Goal: Information Seeking & Learning: Learn about a topic

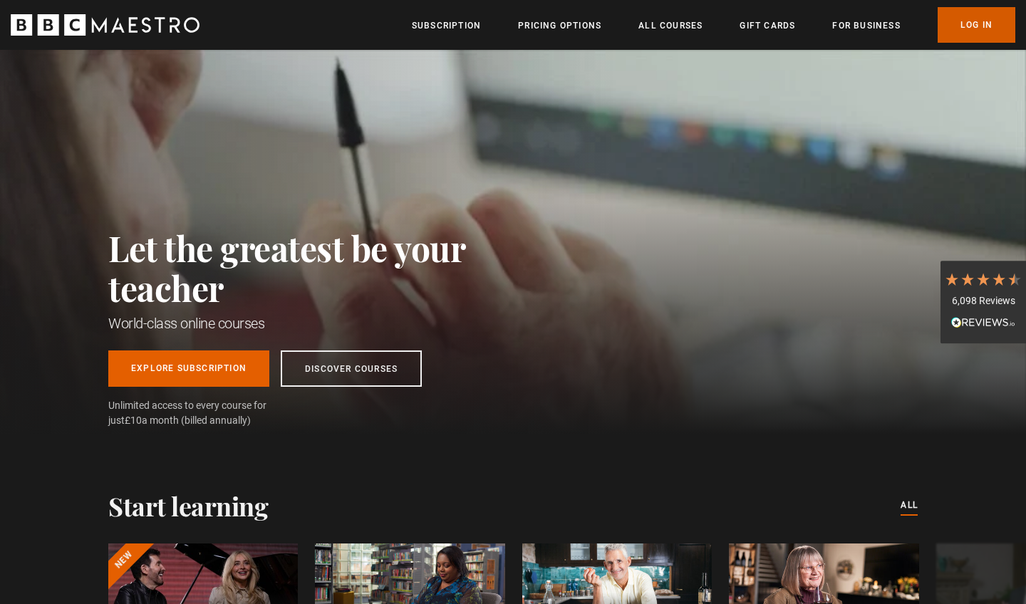
click at [943, 26] on link "Log In" at bounding box center [977, 25] width 78 height 36
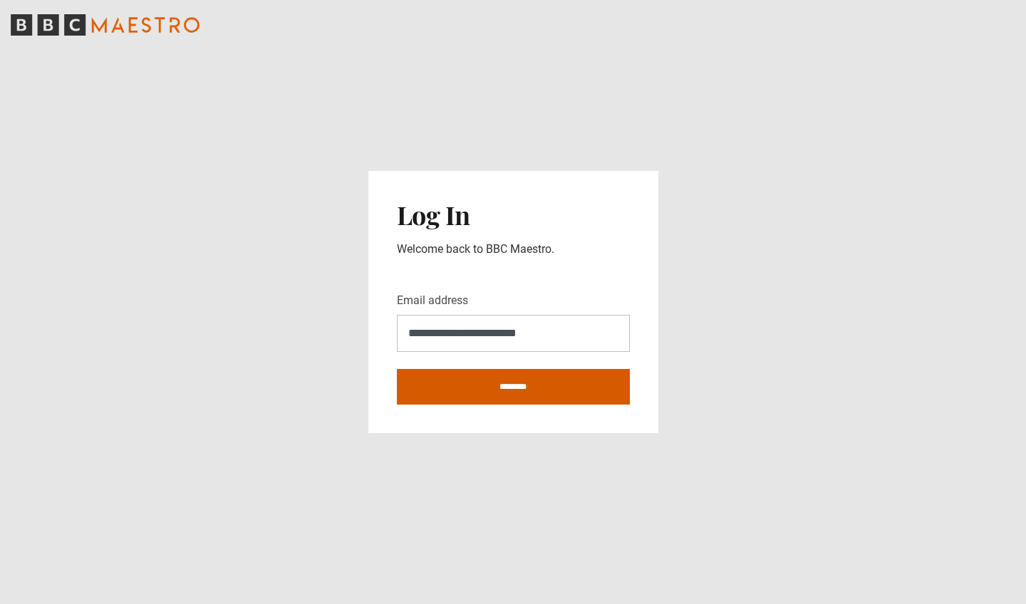
type input "**********"
click at [528, 383] on input "********" at bounding box center [513, 387] width 233 height 36
type input "**********"
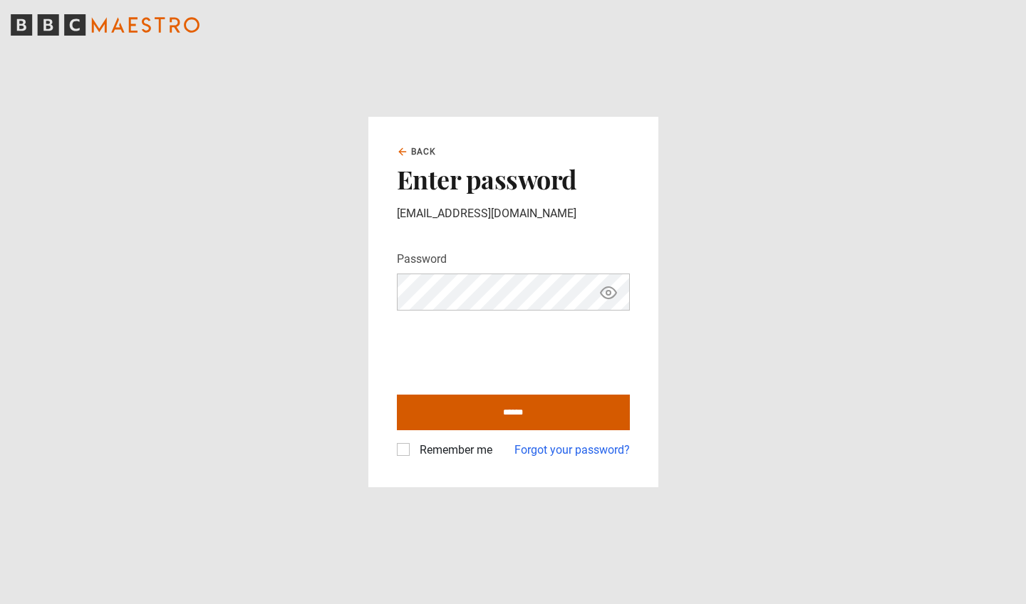
click at [511, 411] on input "******" at bounding box center [513, 413] width 233 height 36
type input "**********"
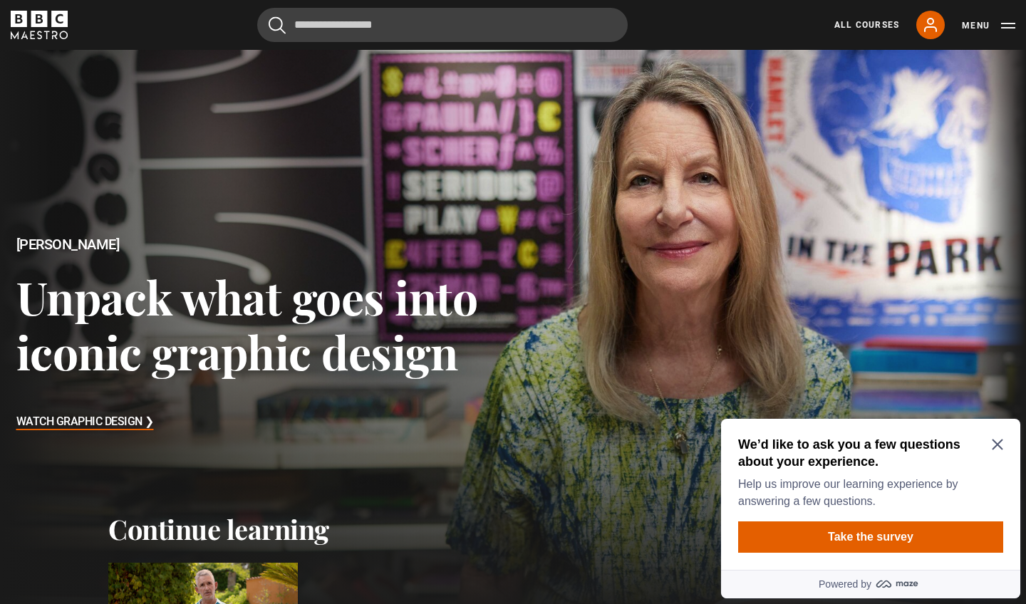
click at [997, 441] on icon "Close Maze Prompt" at bounding box center [997, 444] width 11 height 11
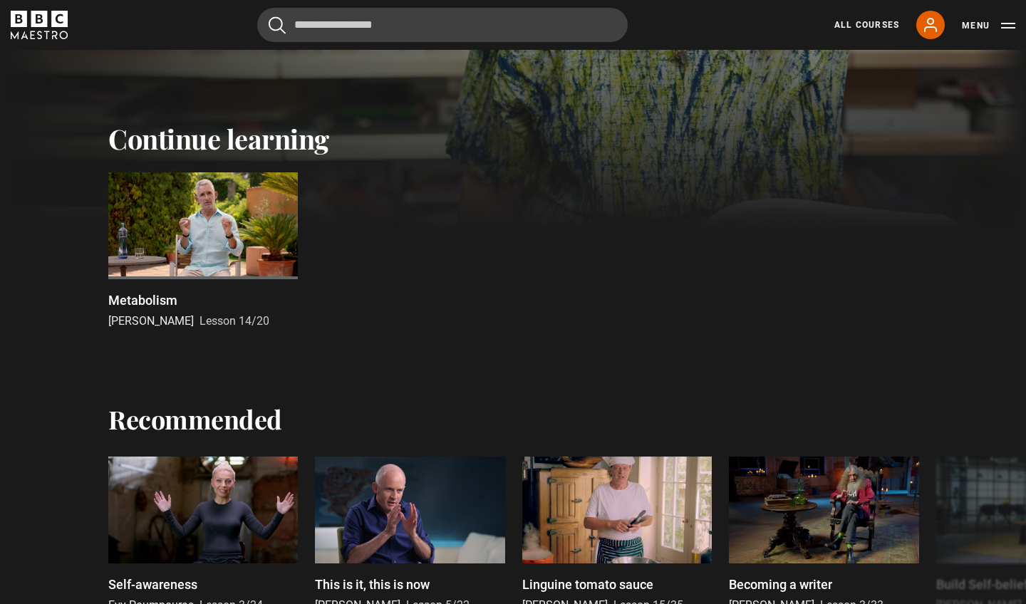
scroll to position [392, 0]
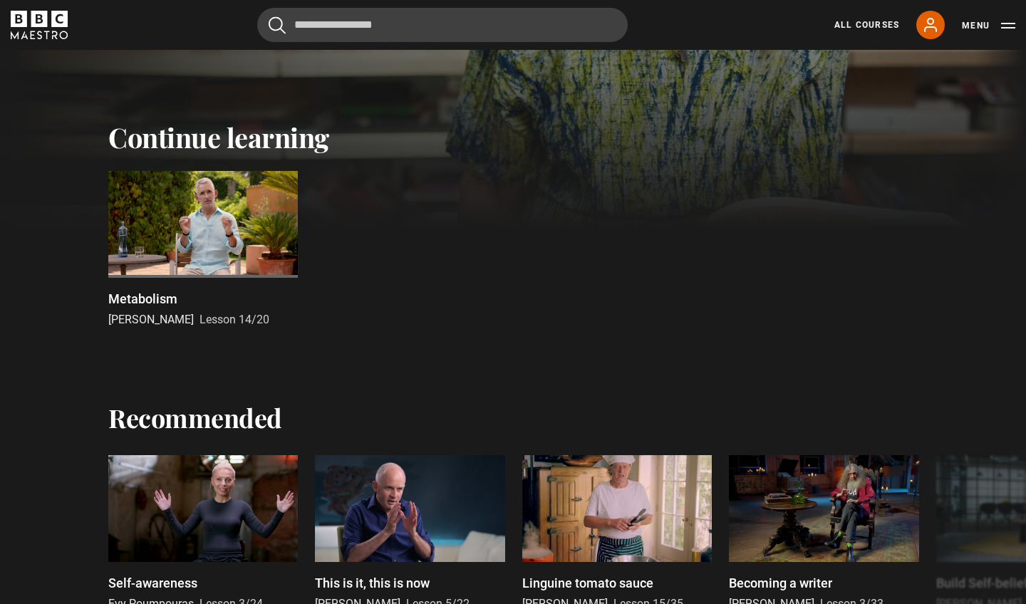
click at [206, 218] on div at bounding box center [203, 224] width 190 height 107
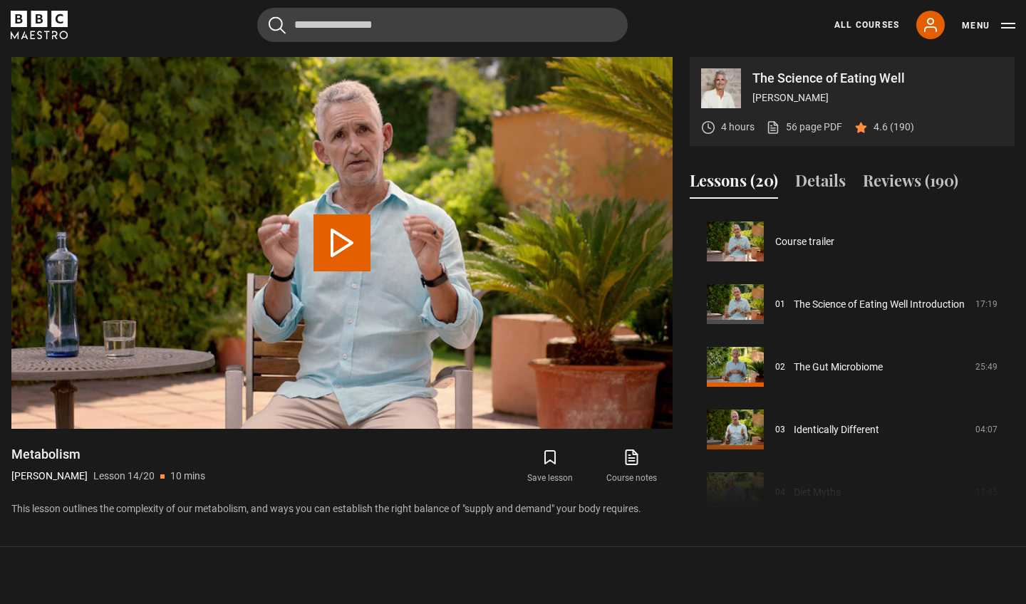
scroll to position [815, 0]
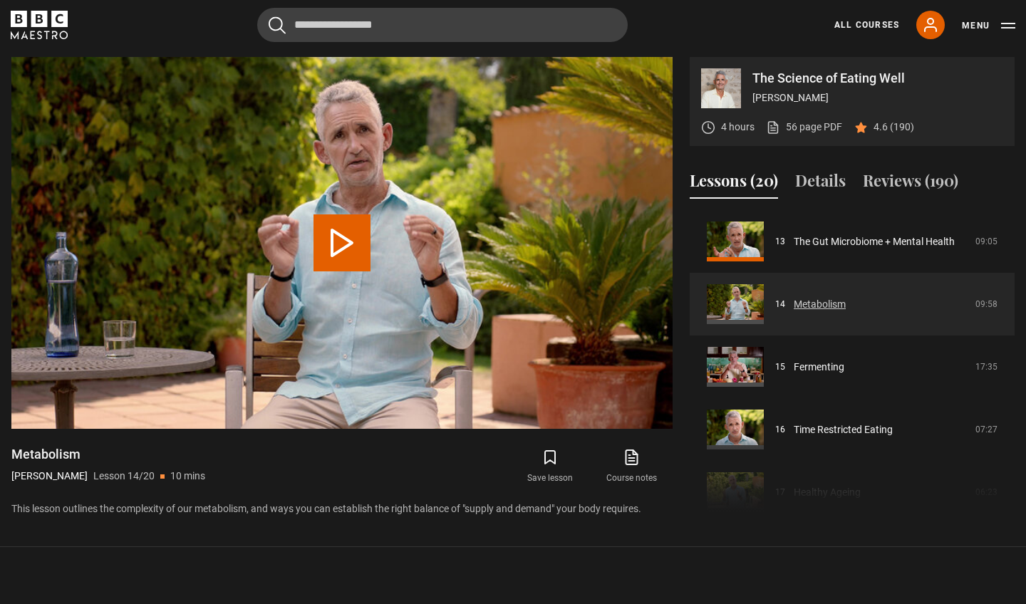
click at [794, 300] on link "Metabolism" at bounding box center [820, 304] width 52 height 15
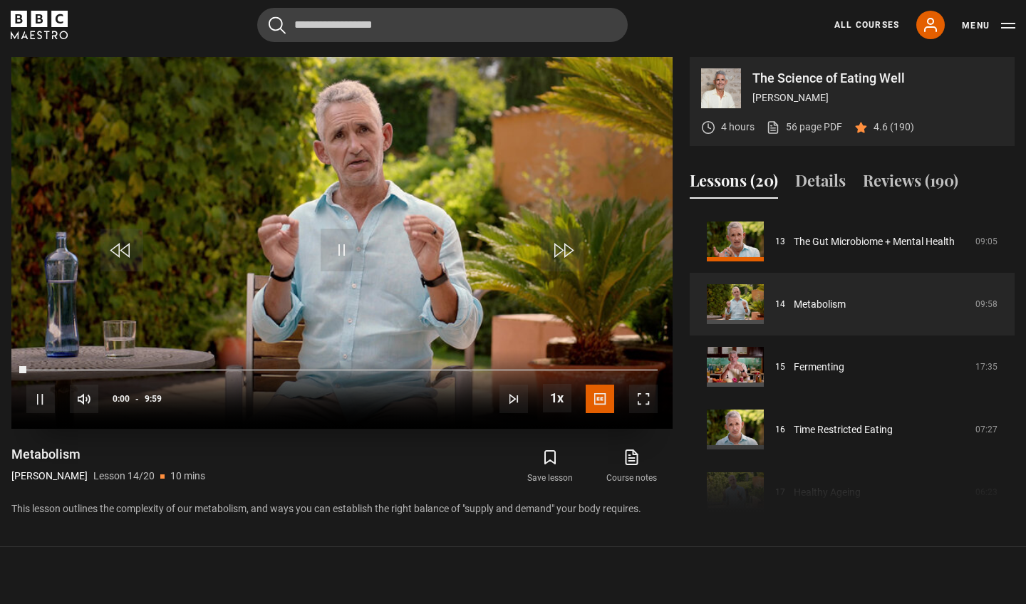
click at [343, 236] on span "Video Player" at bounding box center [342, 250] width 43 height 43
click at [341, 249] on span "Video Player" at bounding box center [342, 250] width 43 height 43
click at [643, 400] on span "Video Player" at bounding box center [643, 399] width 29 height 29
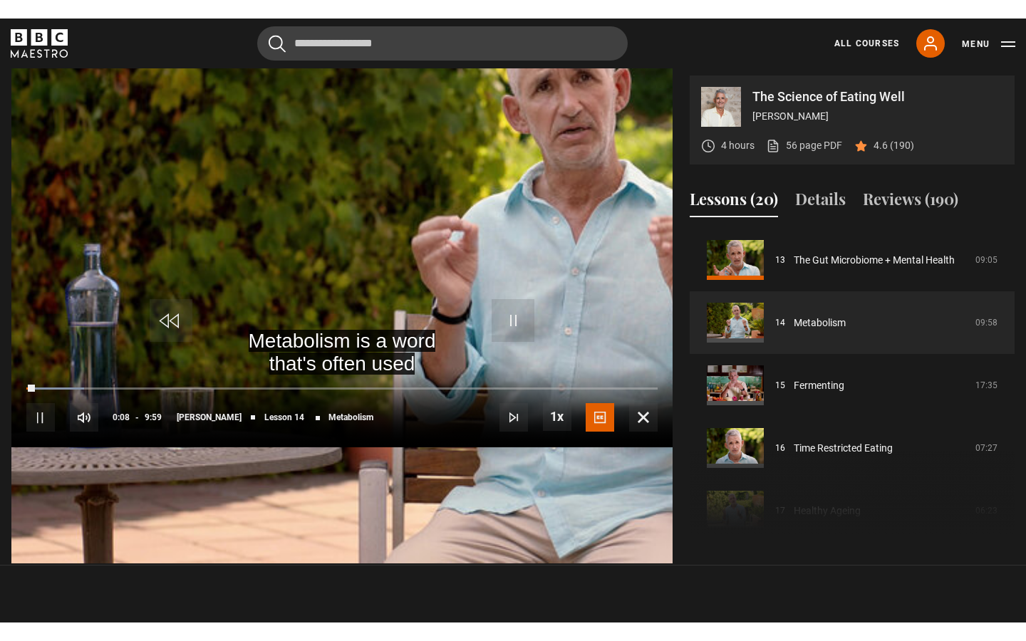
scroll to position [0, 0]
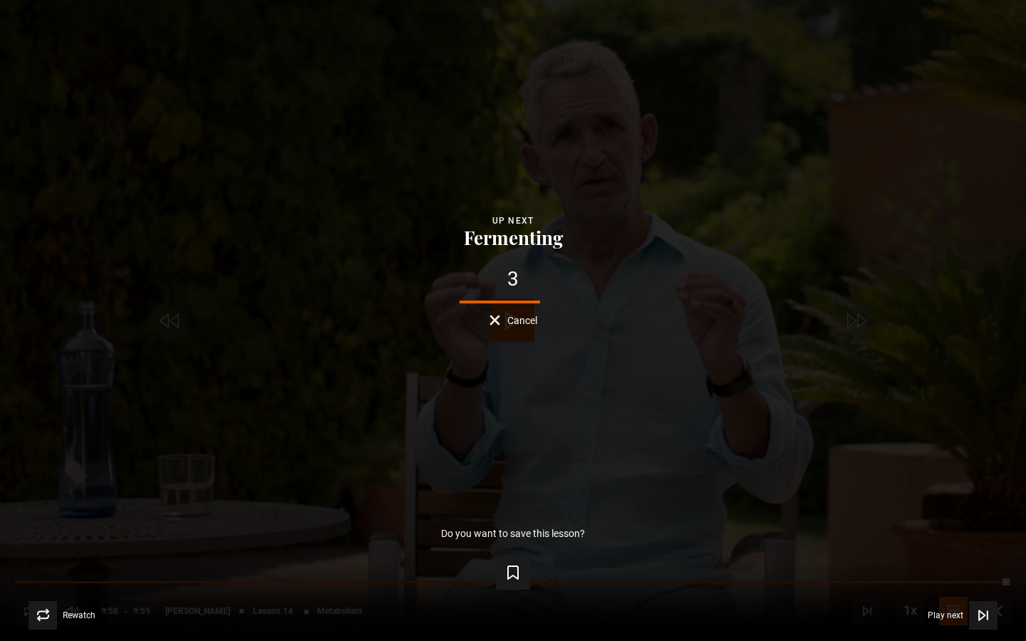
click at [521, 321] on span "Cancel" at bounding box center [522, 321] width 30 height 10
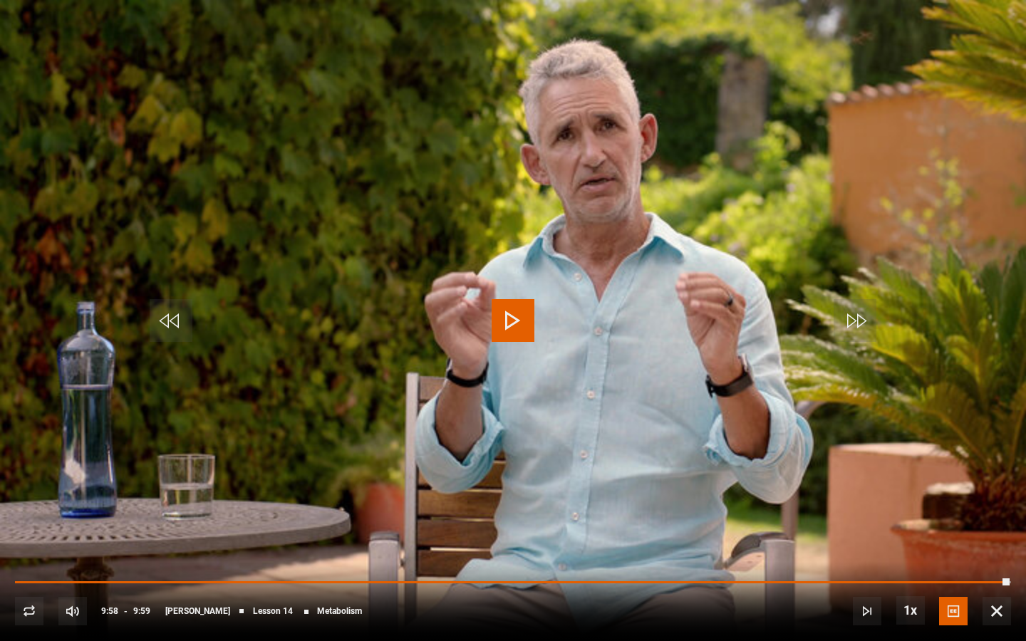
click at [993, 604] on span "Video Player" at bounding box center [997, 611] width 29 height 29
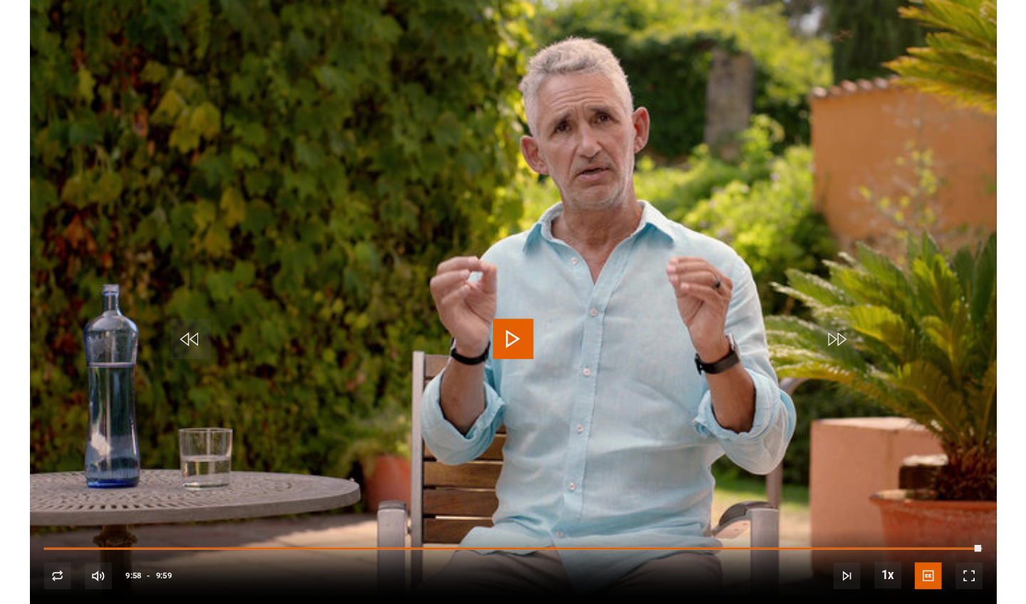
scroll to position [611, 0]
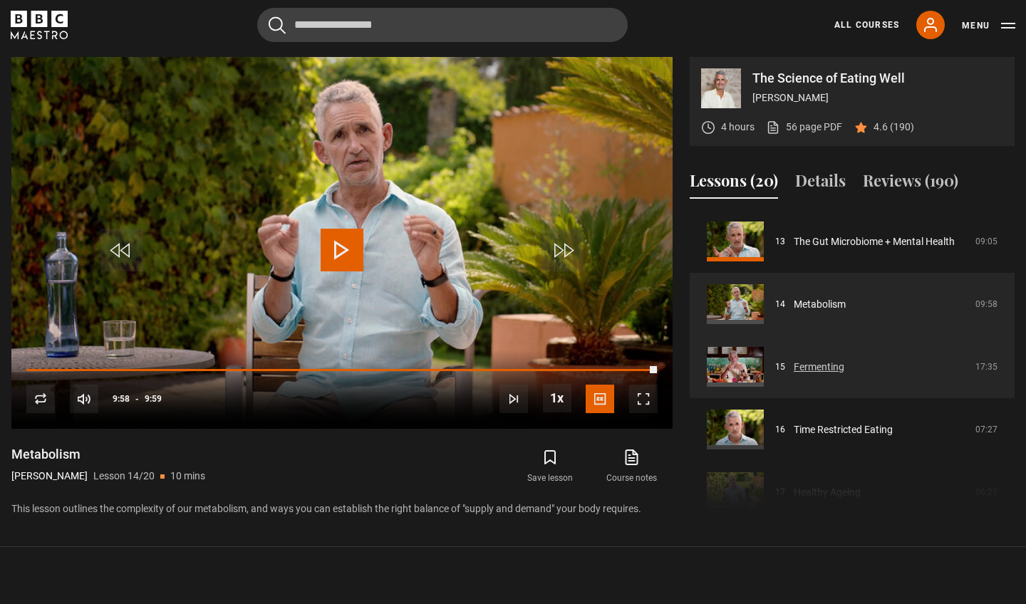
click at [832, 364] on link "Fermenting" at bounding box center [819, 367] width 51 height 15
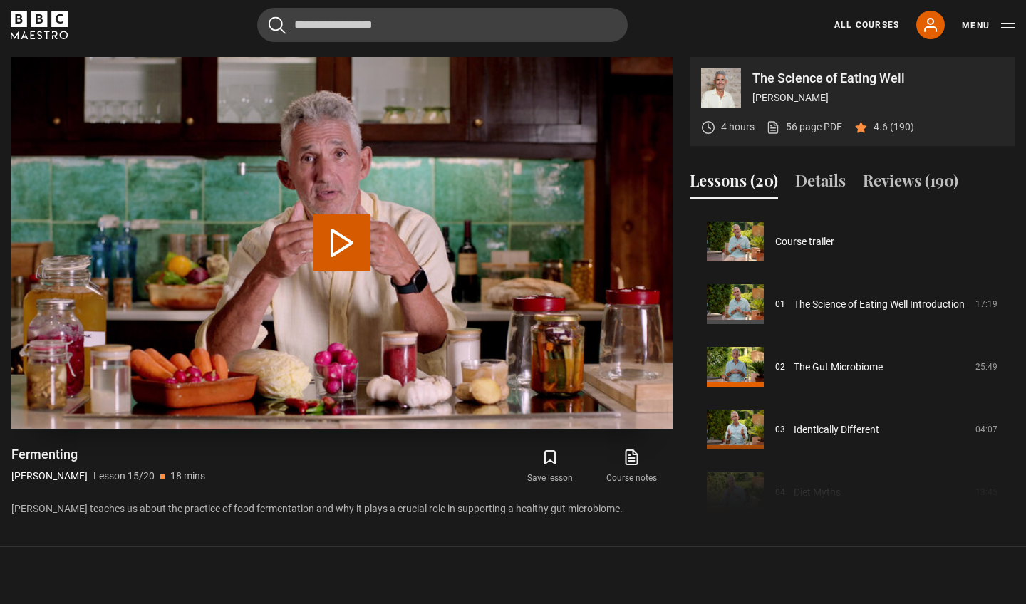
scroll to position [878, 0]
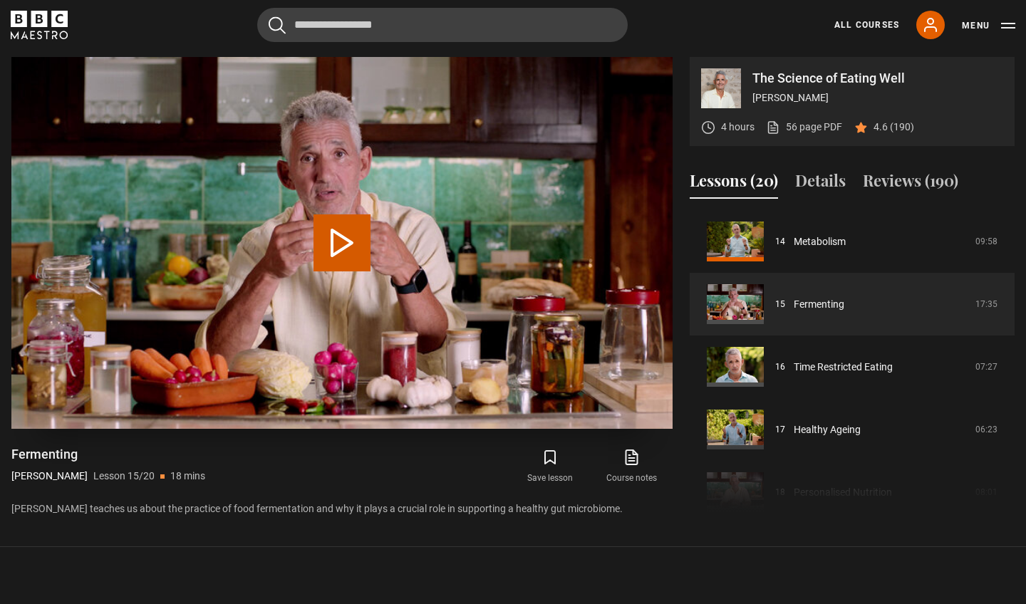
click at [339, 239] on button "Play Lesson Fermenting" at bounding box center [342, 242] width 57 height 57
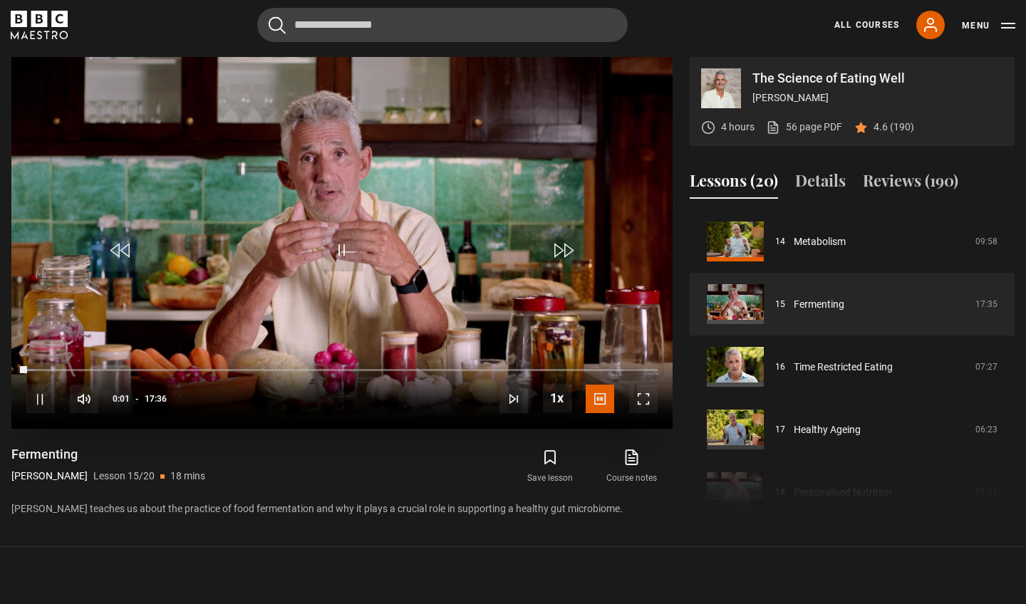
click at [646, 400] on span "Video Player" at bounding box center [643, 399] width 29 height 29
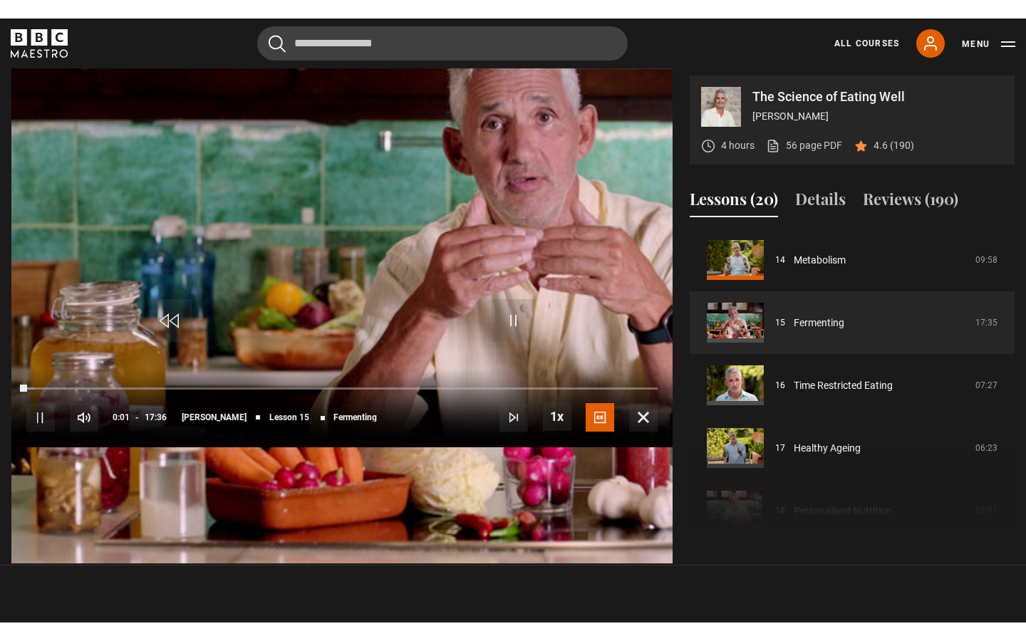
scroll to position [0, 0]
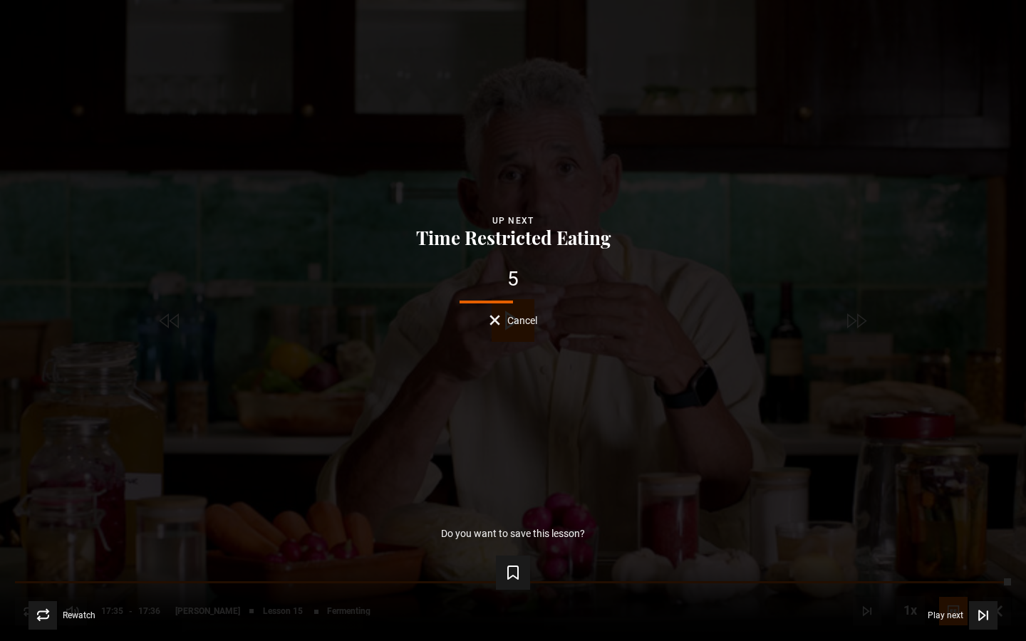
click at [528, 318] on span "Cancel" at bounding box center [522, 321] width 30 height 10
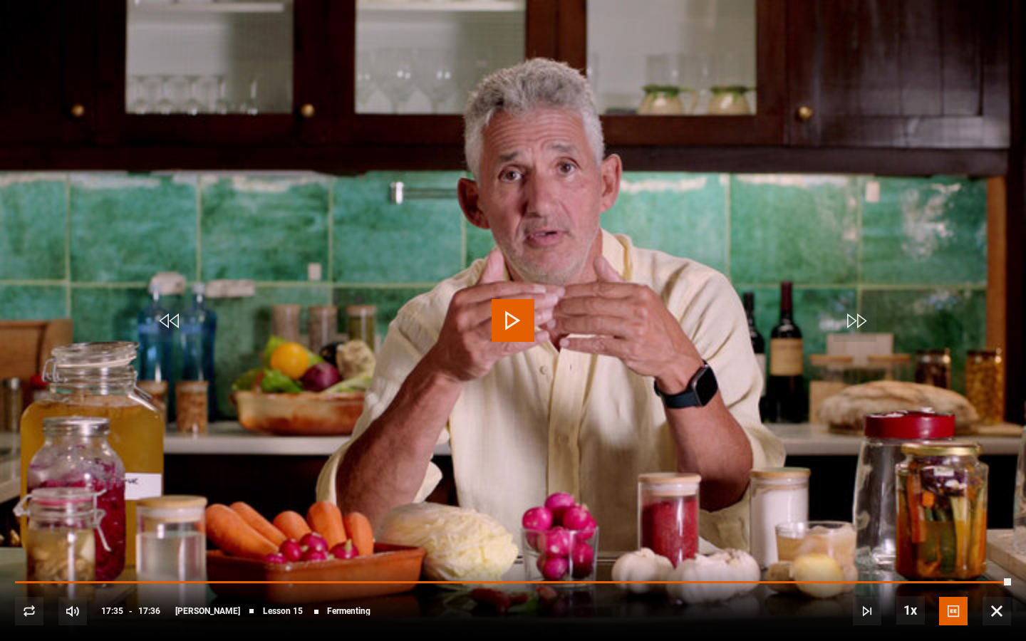
click at [1000, 604] on span "Video Player" at bounding box center [997, 611] width 29 height 29
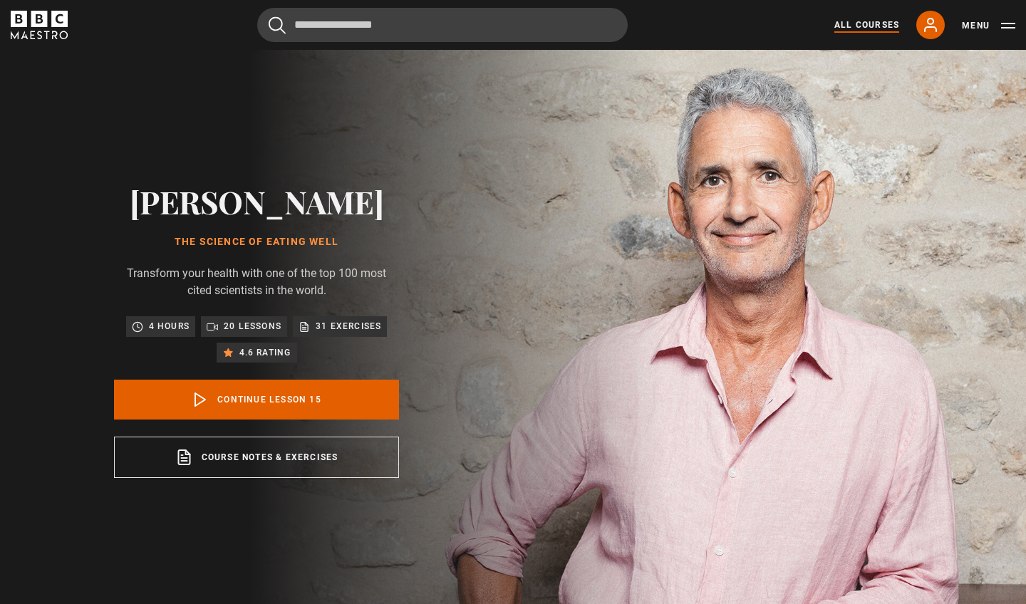
click at [871, 24] on link "All Courses" at bounding box center [866, 25] width 65 height 13
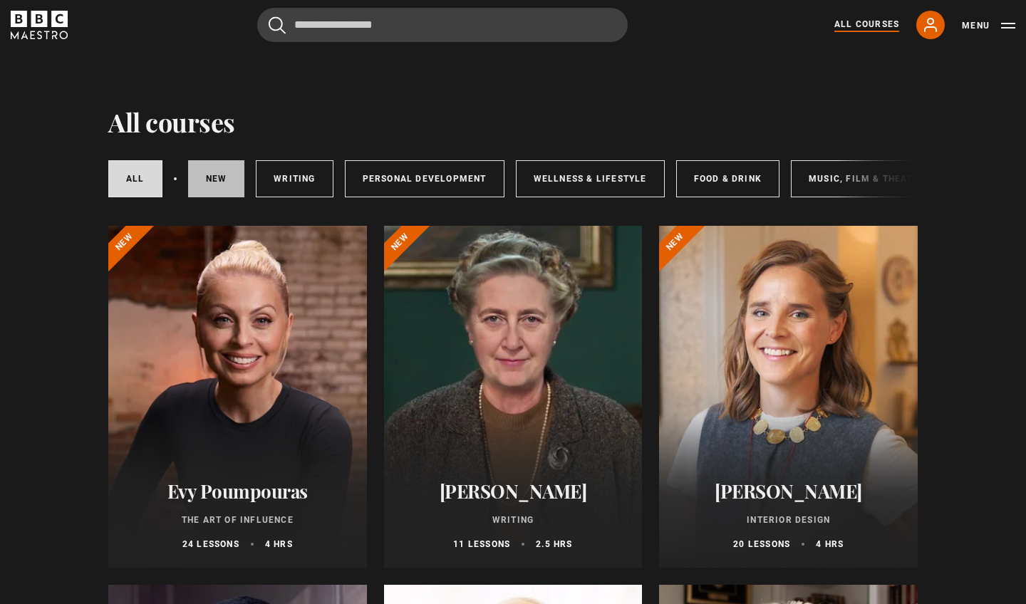
click at [216, 181] on link "New courses" at bounding box center [216, 178] width 57 height 37
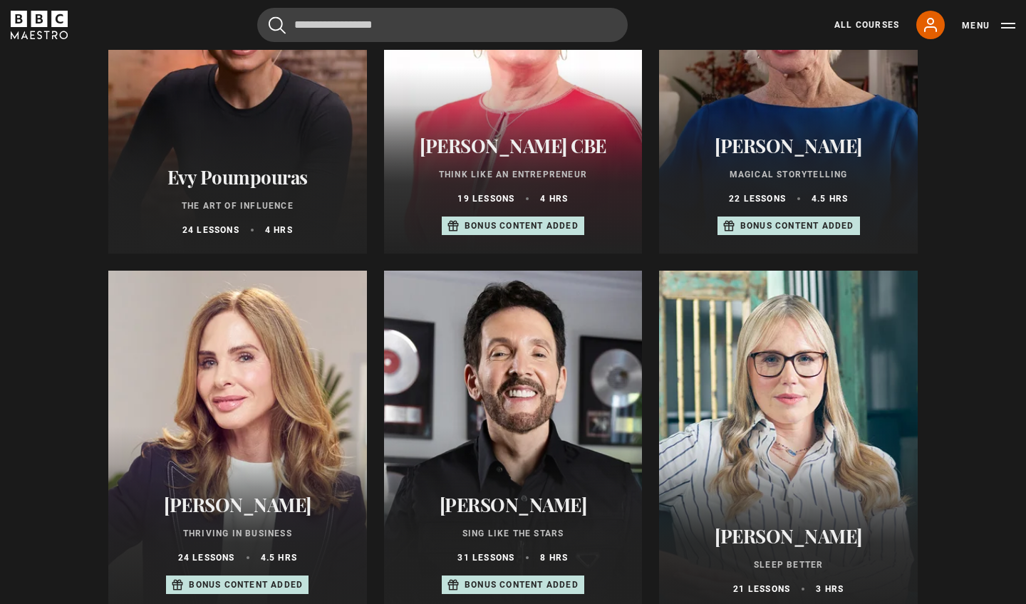
scroll to position [101, 0]
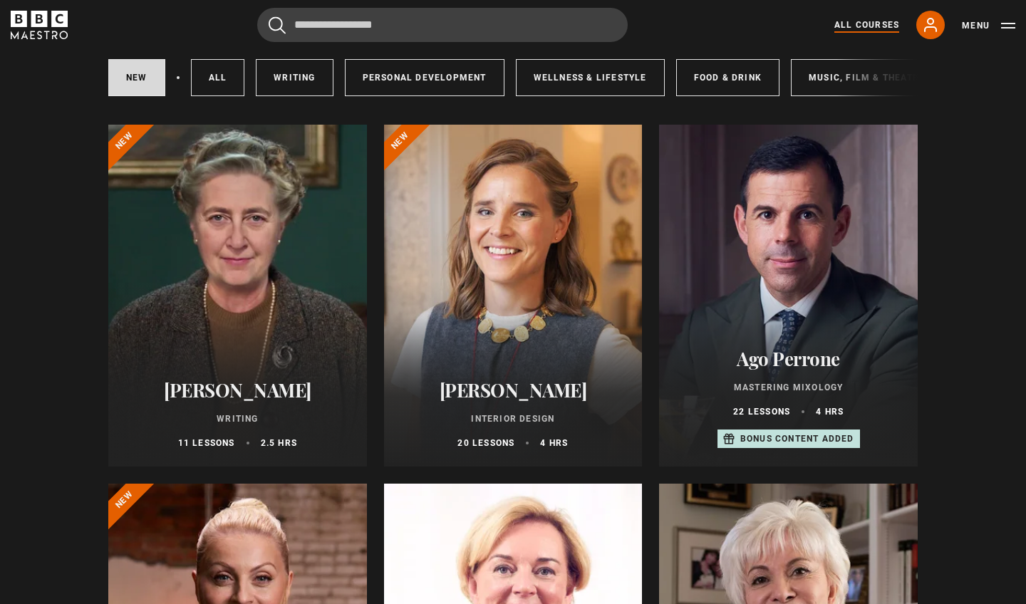
click at [857, 24] on link "All Courses" at bounding box center [866, 25] width 65 height 13
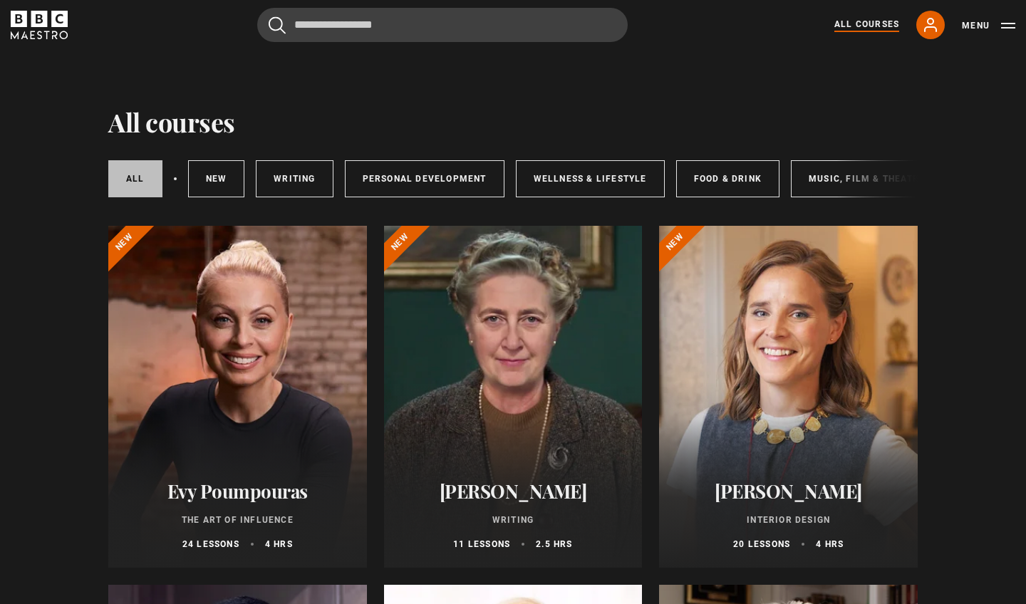
click at [138, 170] on link "All courses" at bounding box center [135, 178] width 54 height 37
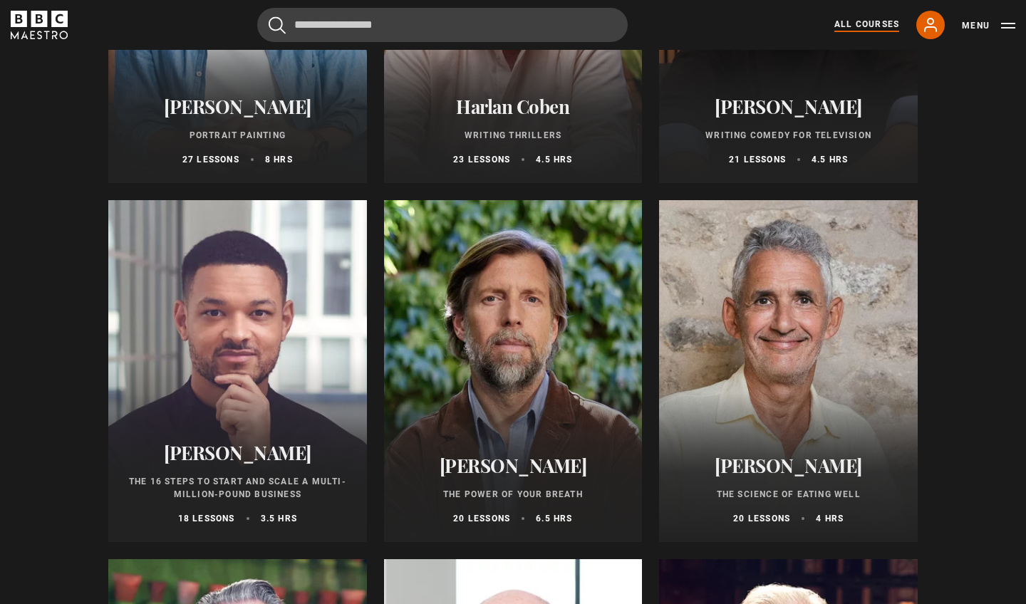
scroll to position [1484, 0]
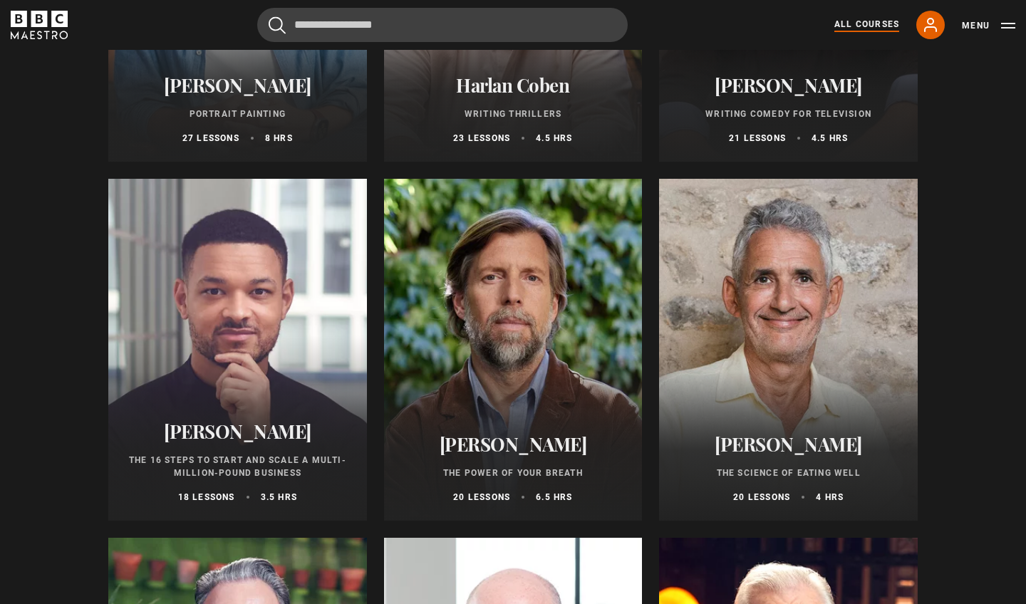
click at [257, 314] on div at bounding box center [237, 350] width 259 height 342
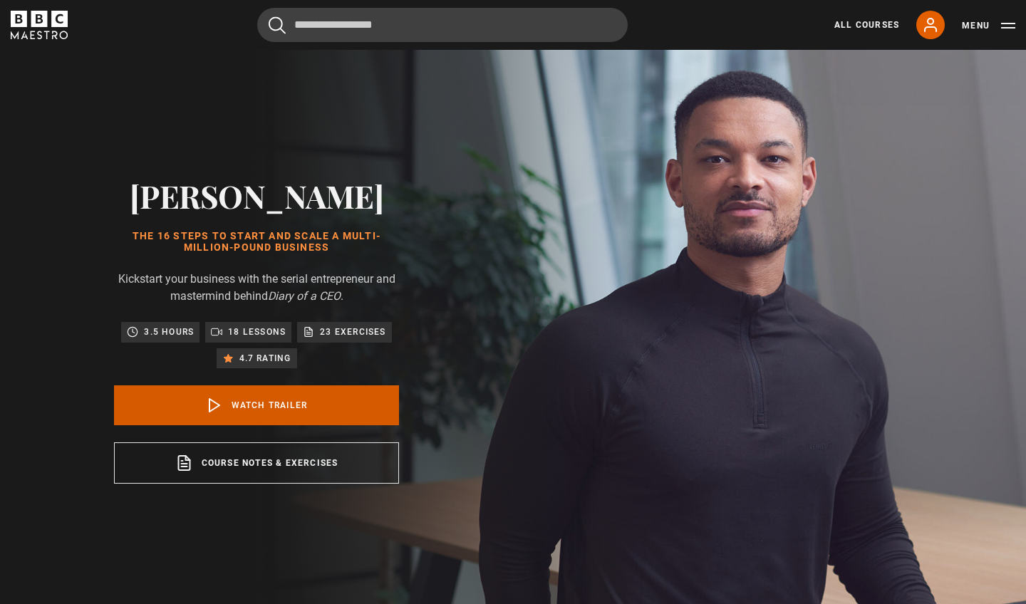
click at [268, 401] on link "Watch Trailer" at bounding box center [256, 406] width 285 height 40
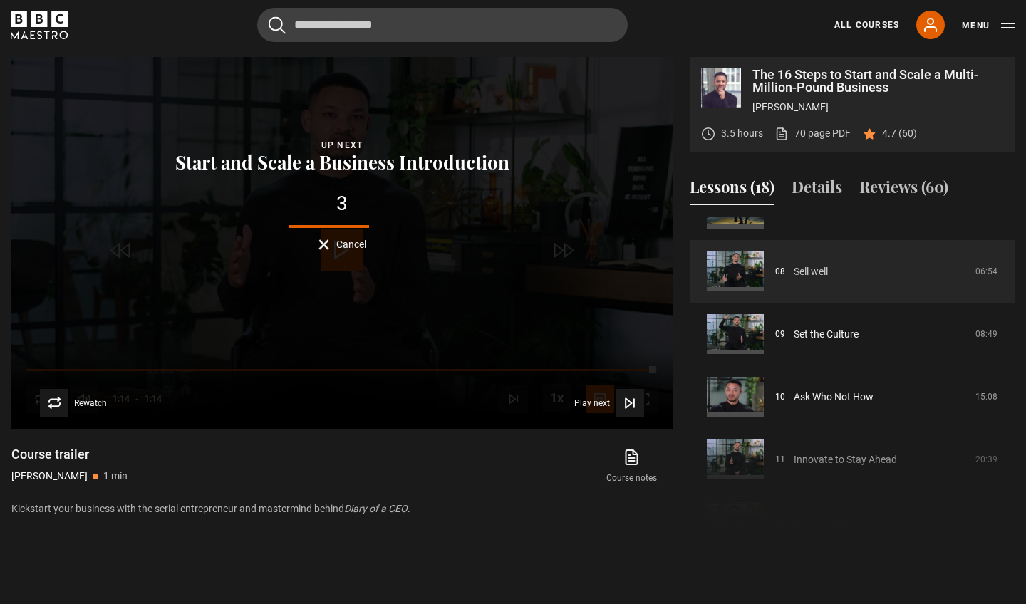
scroll to position [484, 0]
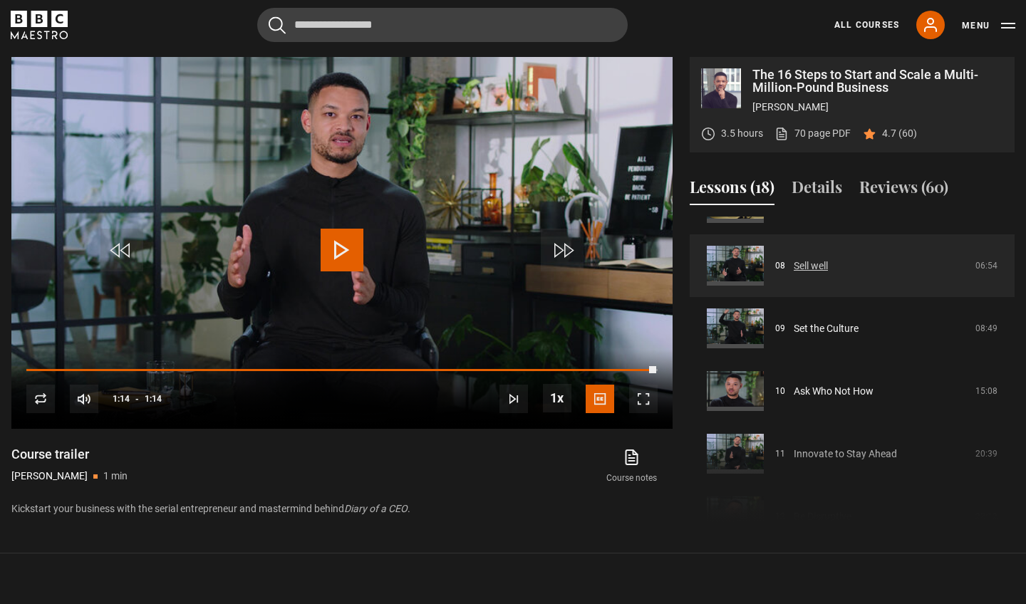
click at [806, 267] on link "Sell well" at bounding box center [811, 266] width 34 height 15
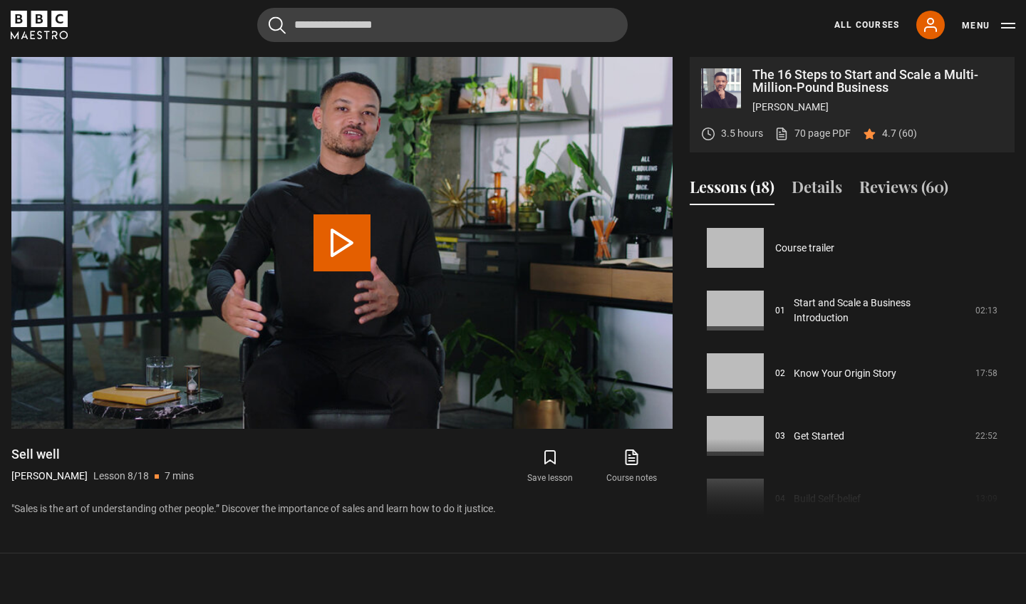
scroll to position [439, 0]
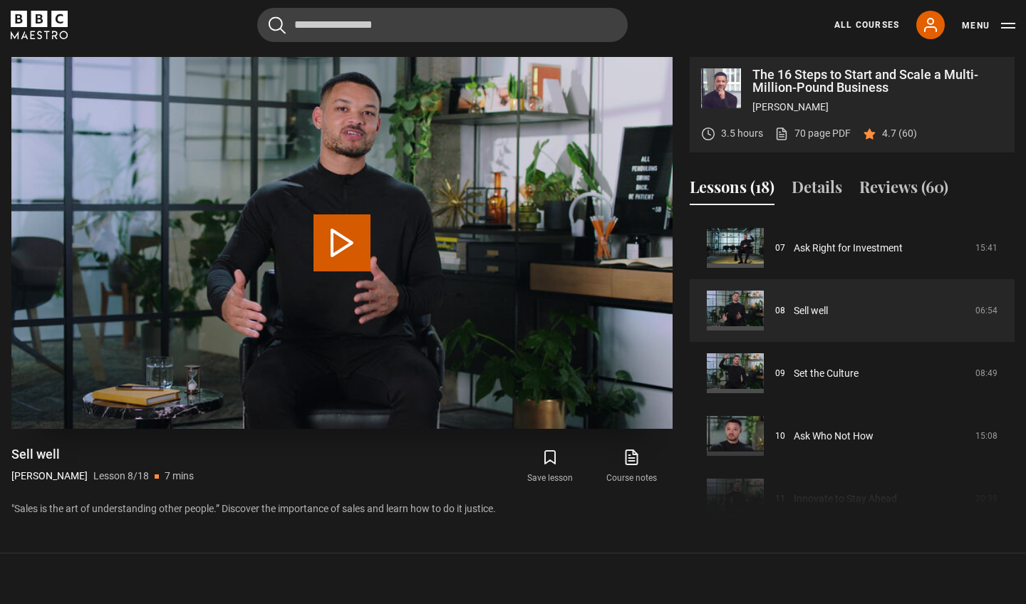
click at [341, 237] on button "Play Lesson Sell well" at bounding box center [342, 242] width 57 height 57
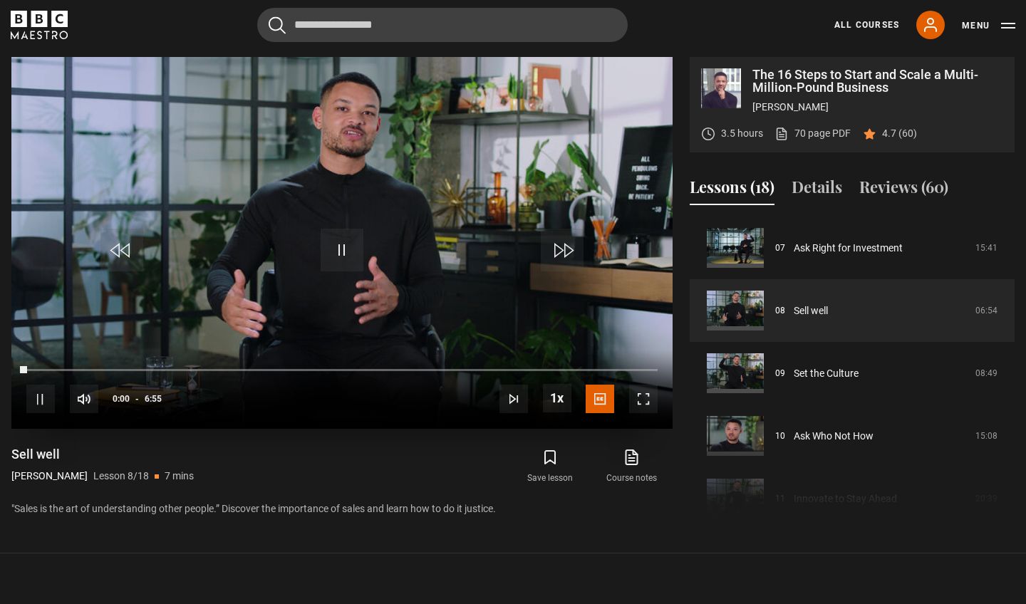
click at [639, 398] on span "Video Player" at bounding box center [643, 399] width 29 height 29
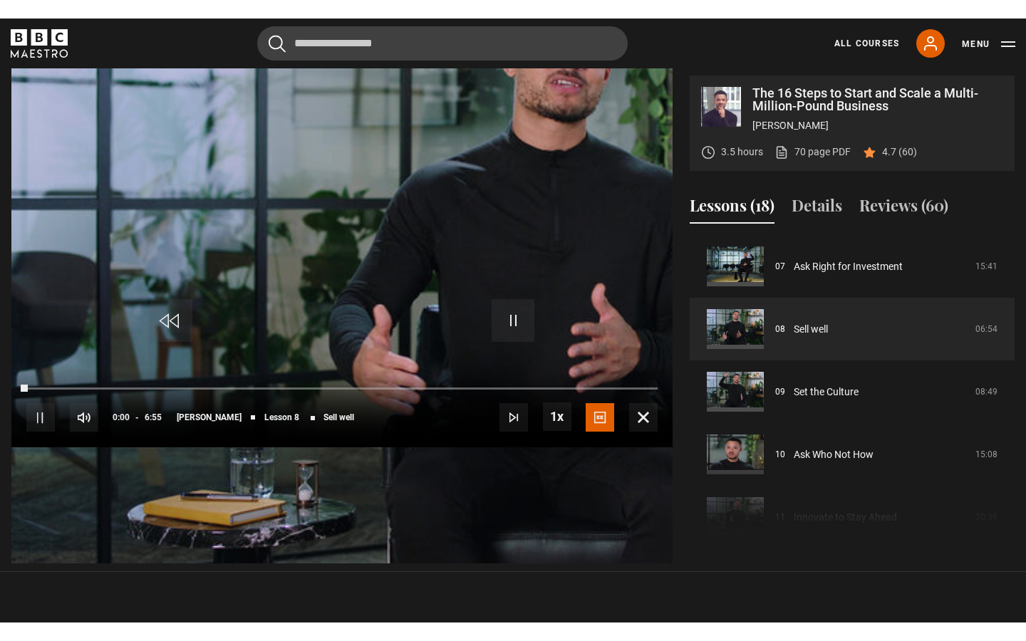
scroll to position [0, 0]
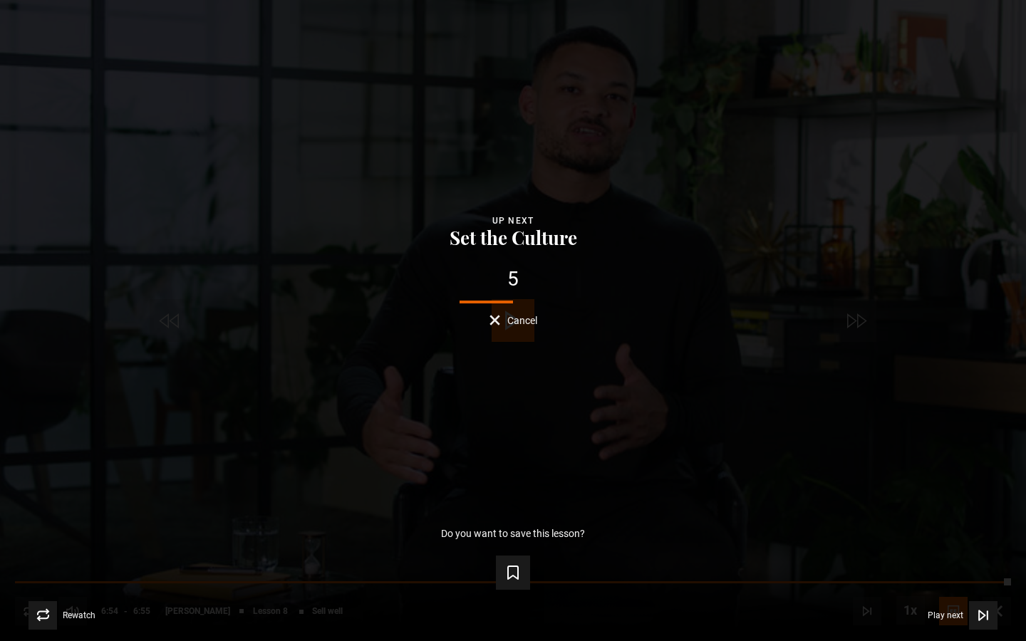
click at [527, 322] on span "Cancel" at bounding box center [522, 321] width 30 height 10
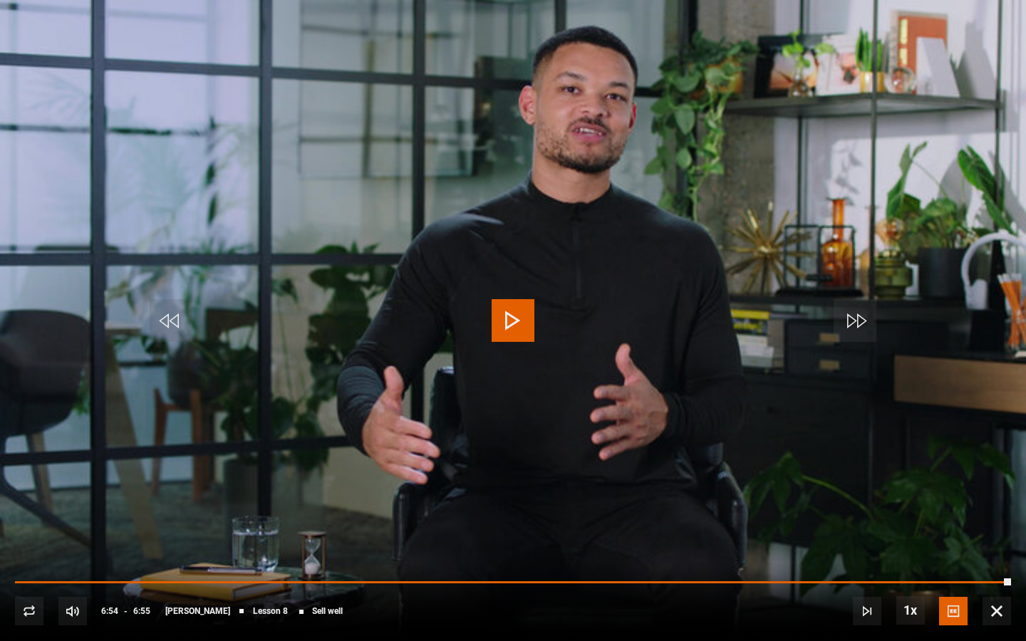
click at [995, 604] on span "Video Player" at bounding box center [997, 611] width 29 height 29
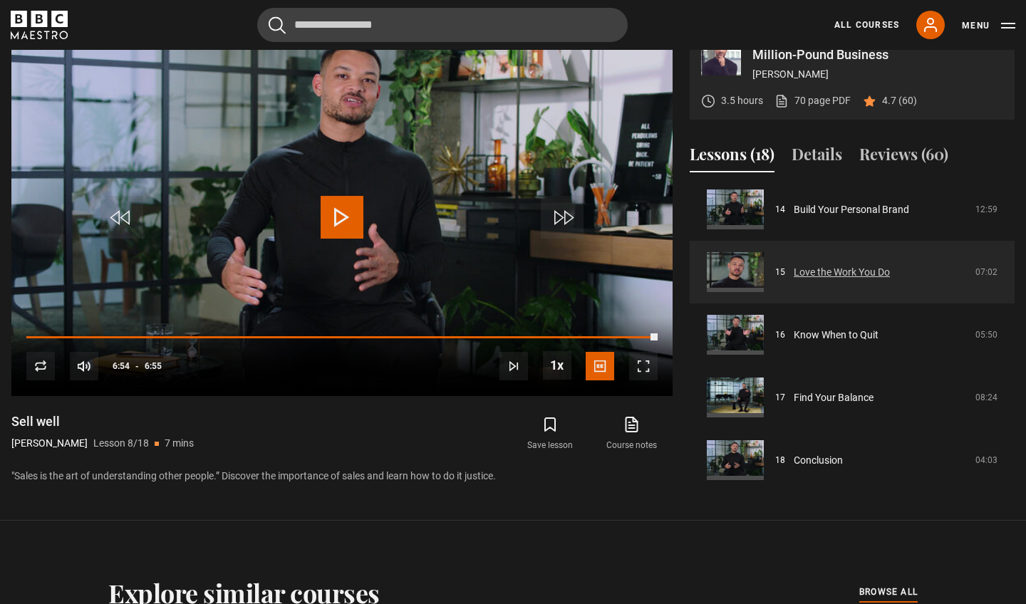
scroll to position [660, 0]
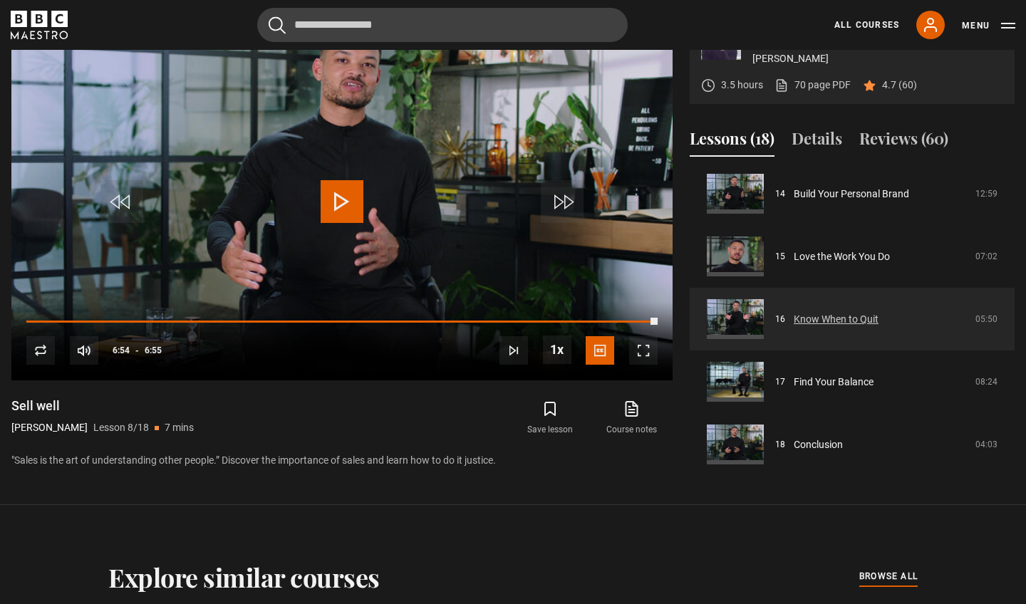
click at [807, 318] on link "Know When to Quit" at bounding box center [836, 319] width 85 height 15
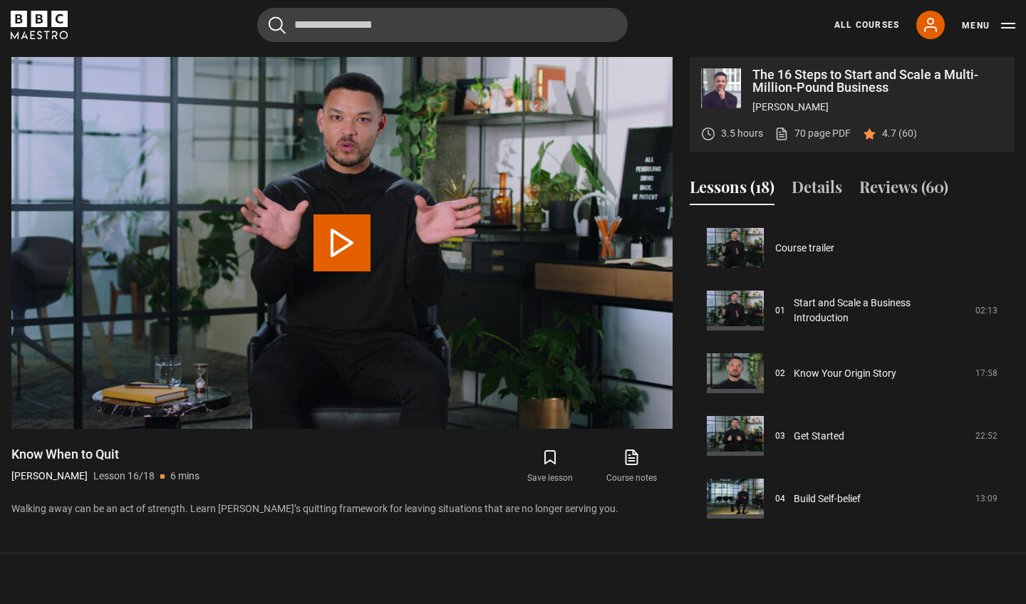
scroll to position [884, 0]
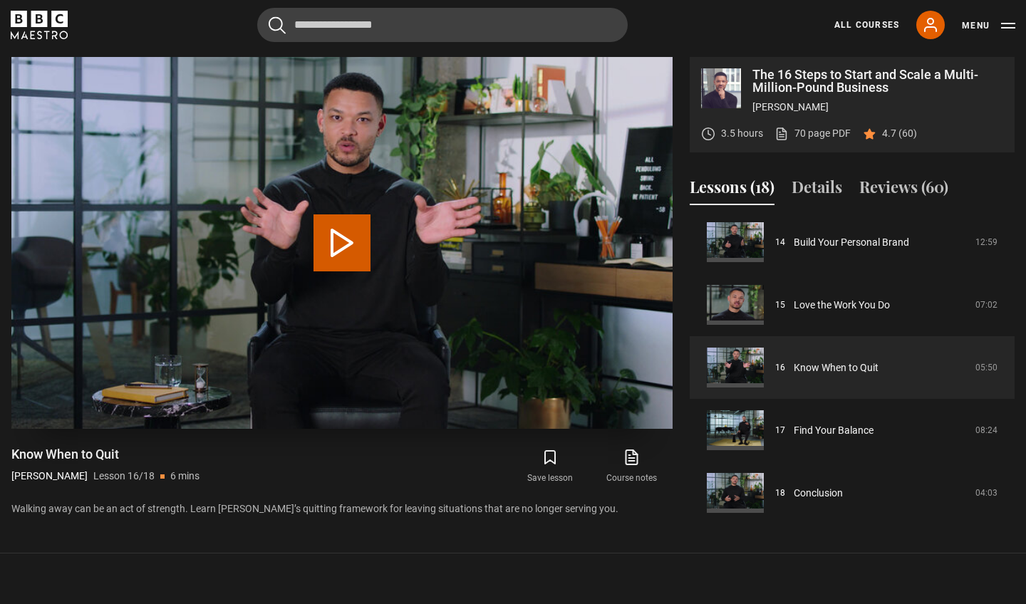
click at [341, 239] on button "Play Lesson Know When to Quit" at bounding box center [342, 242] width 57 height 57
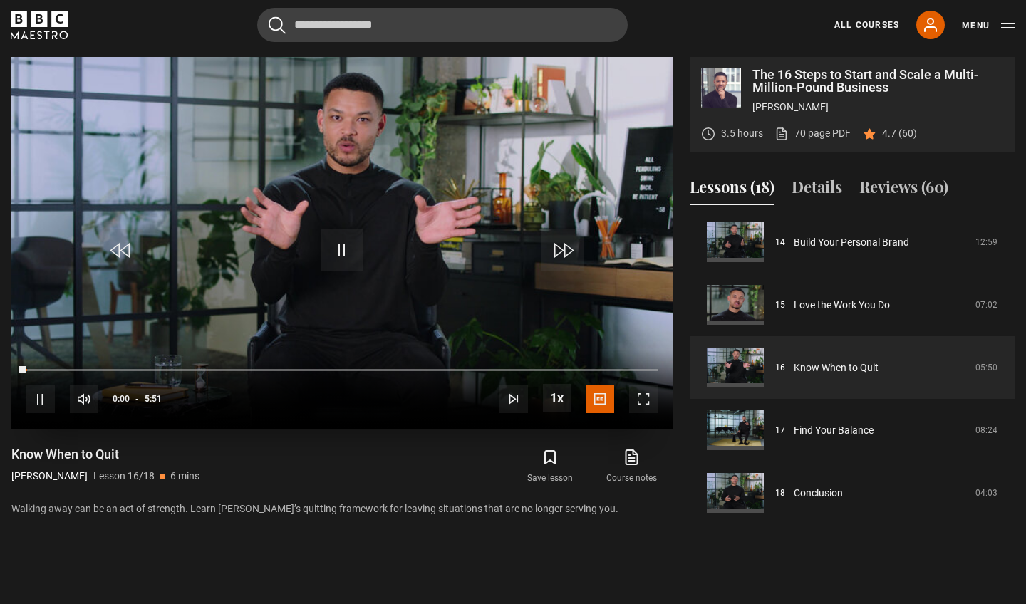
click at [644, 400] on span "Video Player" at bounding box center [643, 399] width 29 height 29
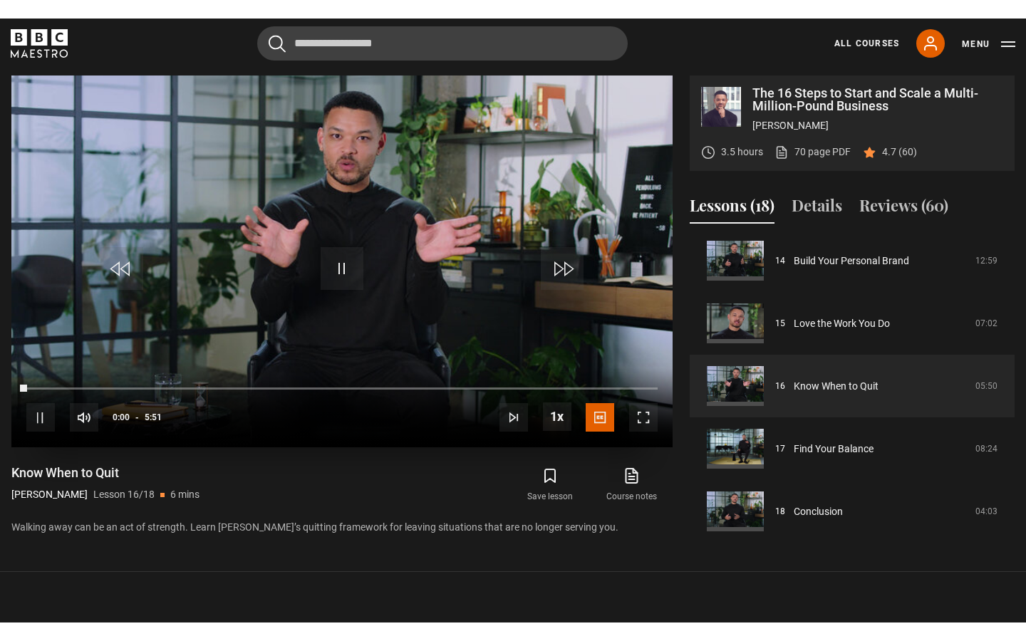
scroll to position [0, 0]
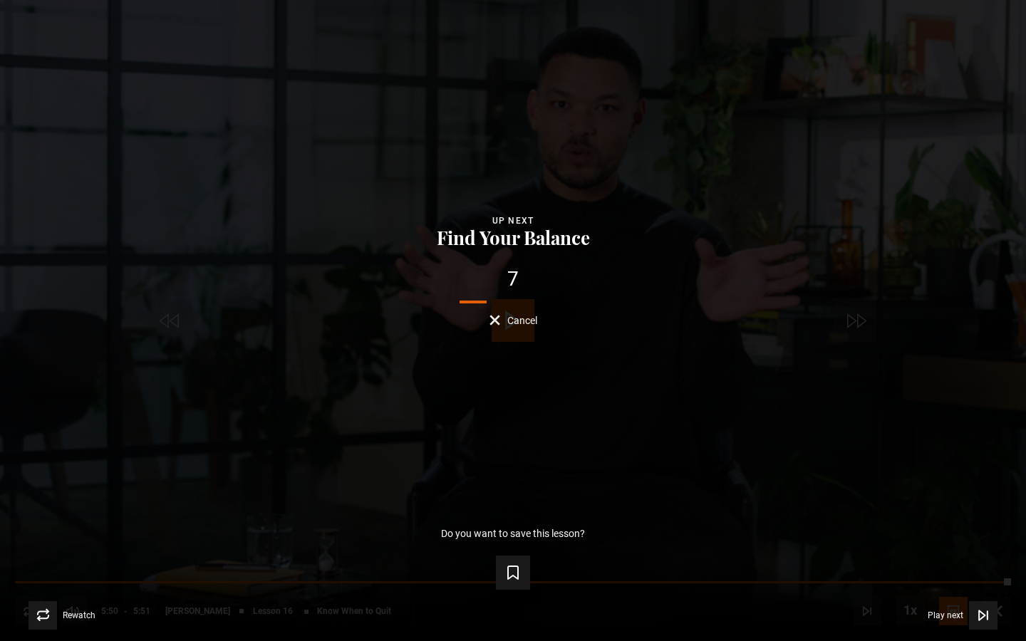
click at [518, 321] on span "Cancel" at bounding box center [522, 321] width 30 height 10
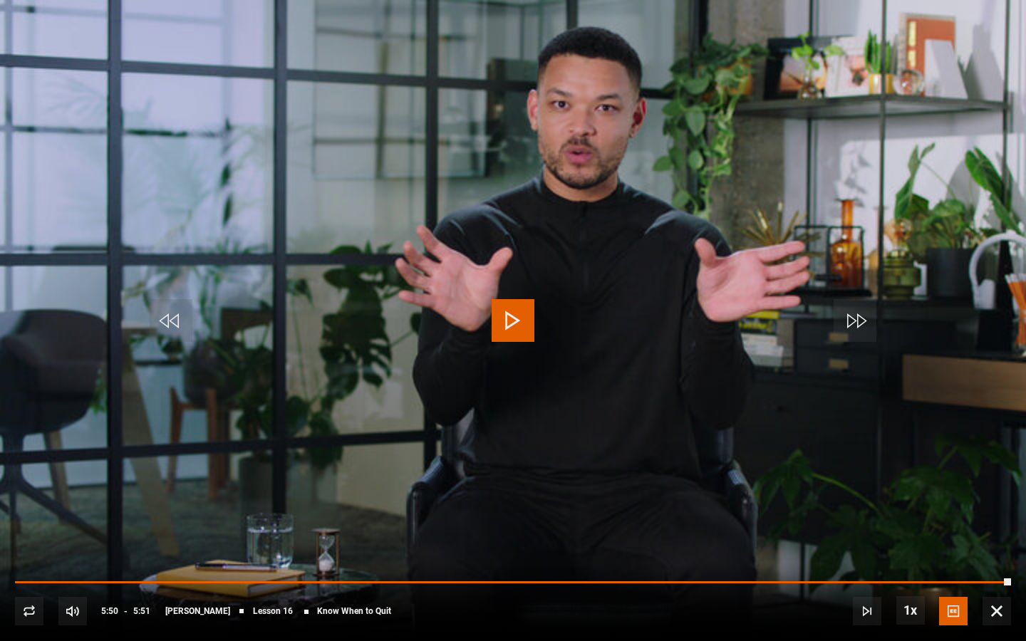
click at [1000, 604] on span "Video Player" at bounding box center [997, 611] width 29 height 29
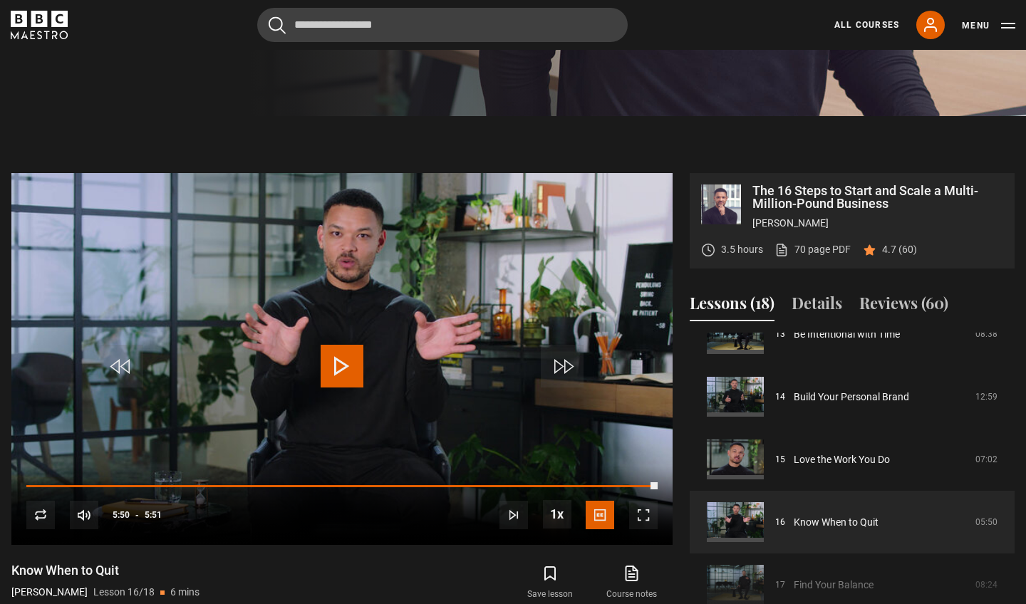
scroll to position [839, 0]
